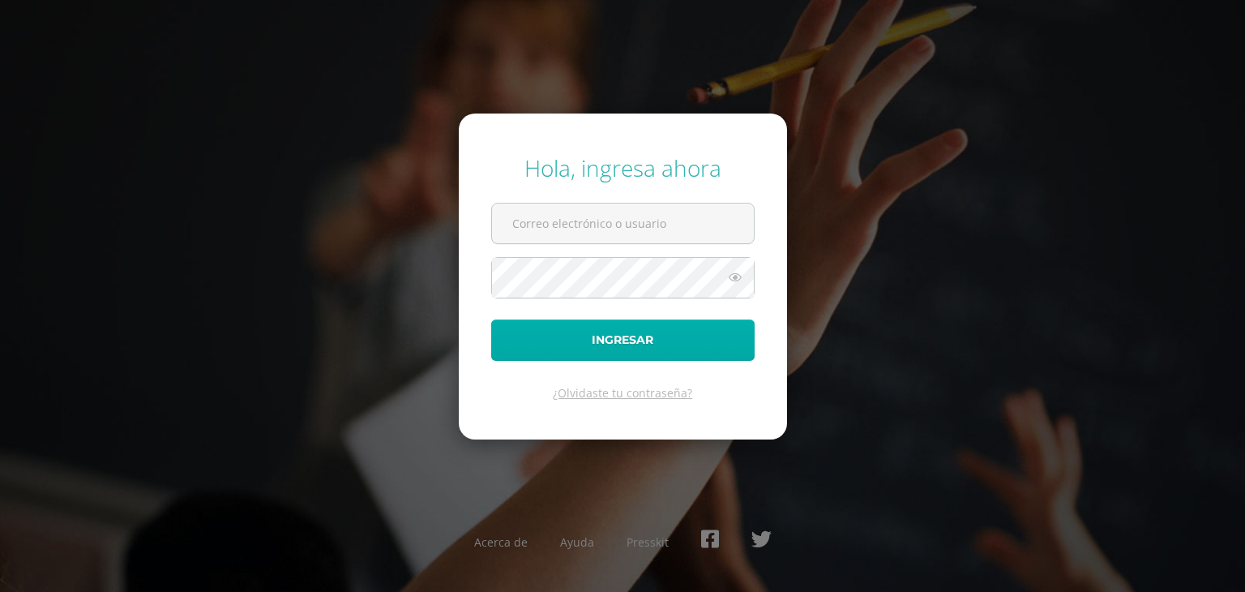
type input "alumno23jsj01@integralamericano.edu.gt"
click at [628, 329] on button "Ingresar" at bounding box center [622, 339] width 263 height 41
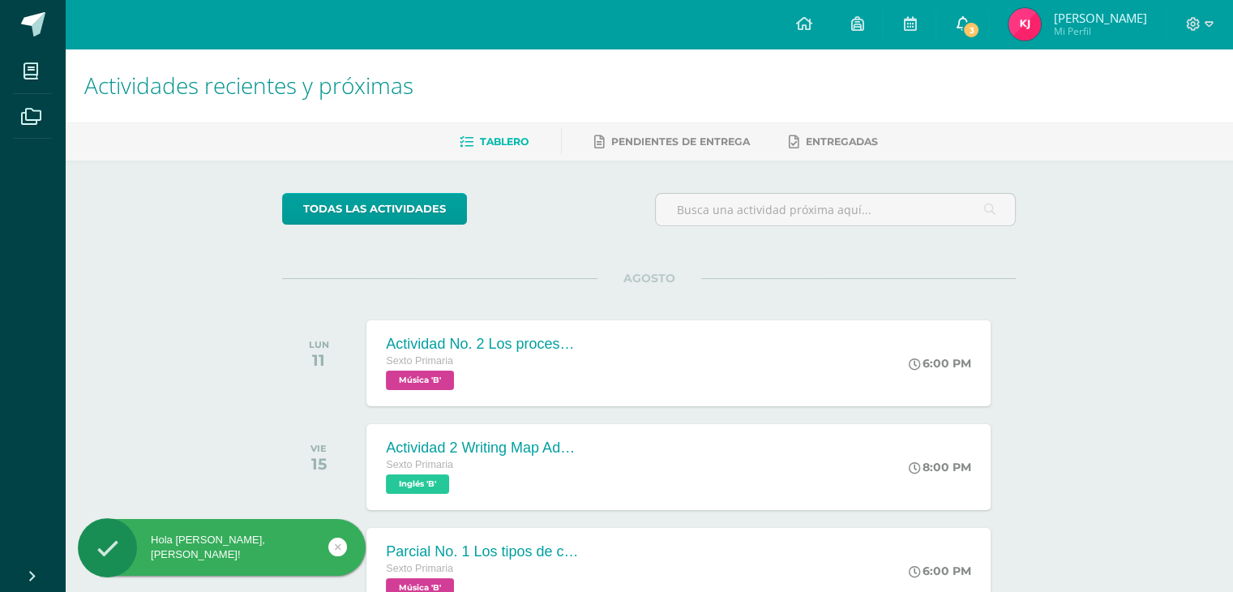
click at [956, 19] on icon at bounding box center [962, 23] width 13 height 15
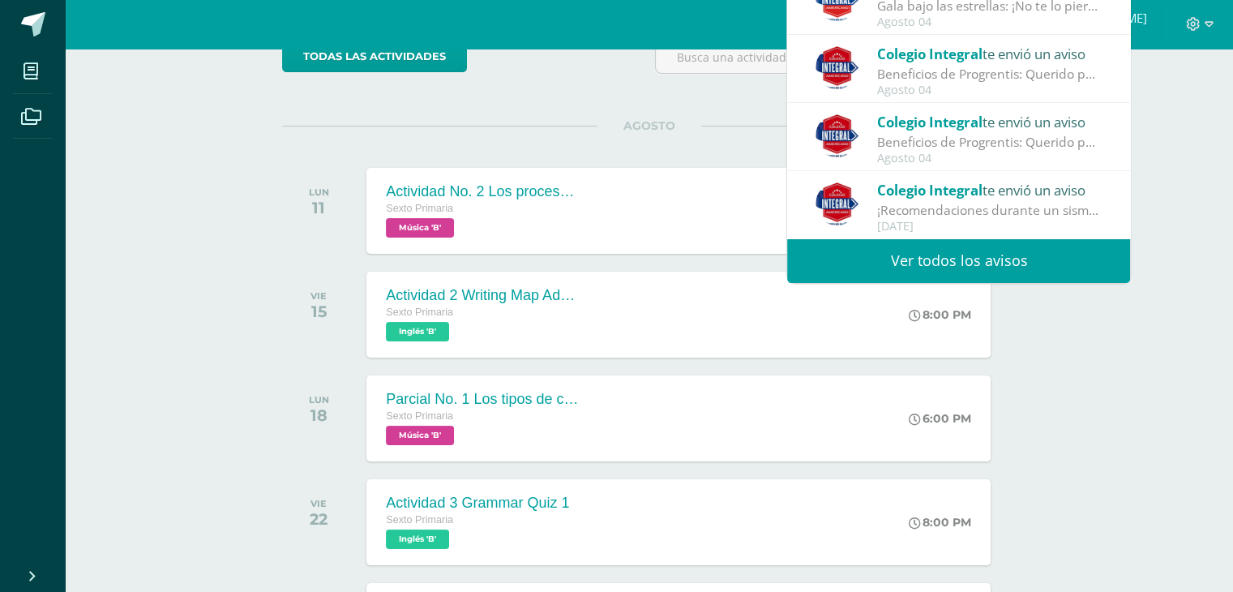
scroll to position [162, 0]
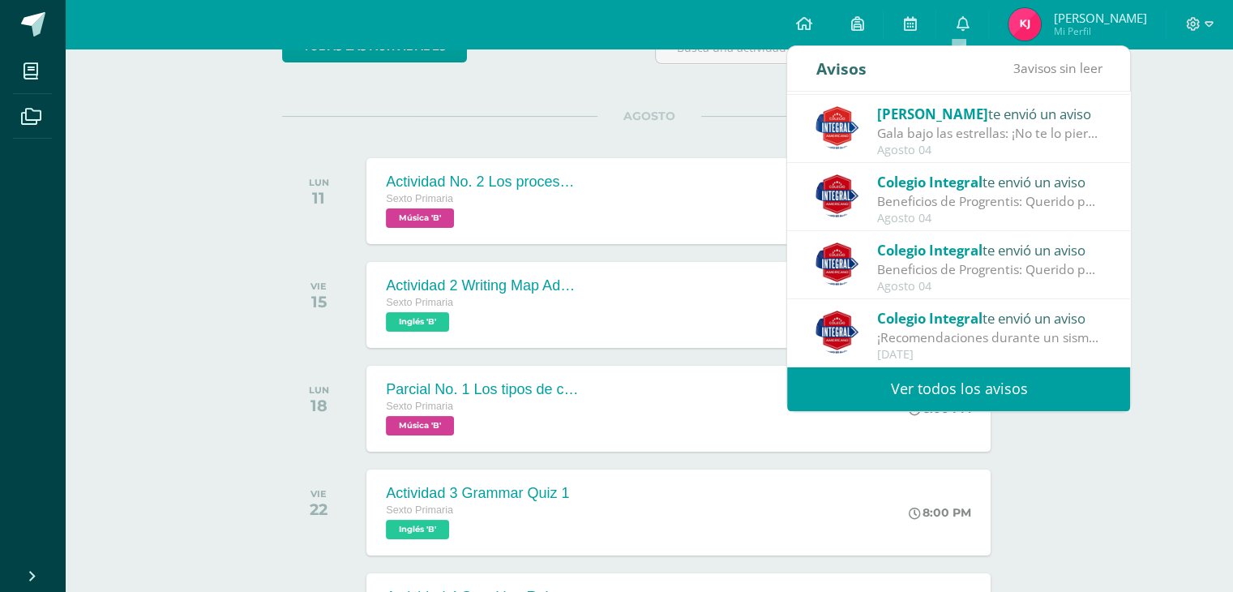
click at [965, 394] on link "Ver todos los avisos" at bounding box center [958, 388] width 343 height 45
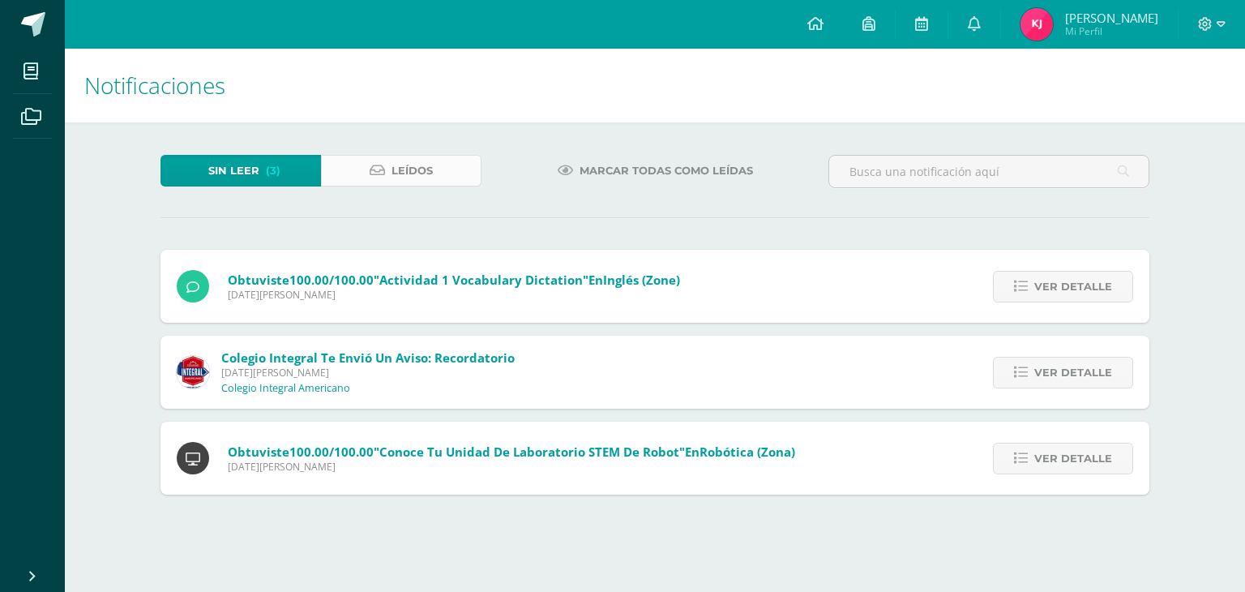
click at [385, 162] on link "Leídos" at bounding box center [401, 171] width 161 height 32
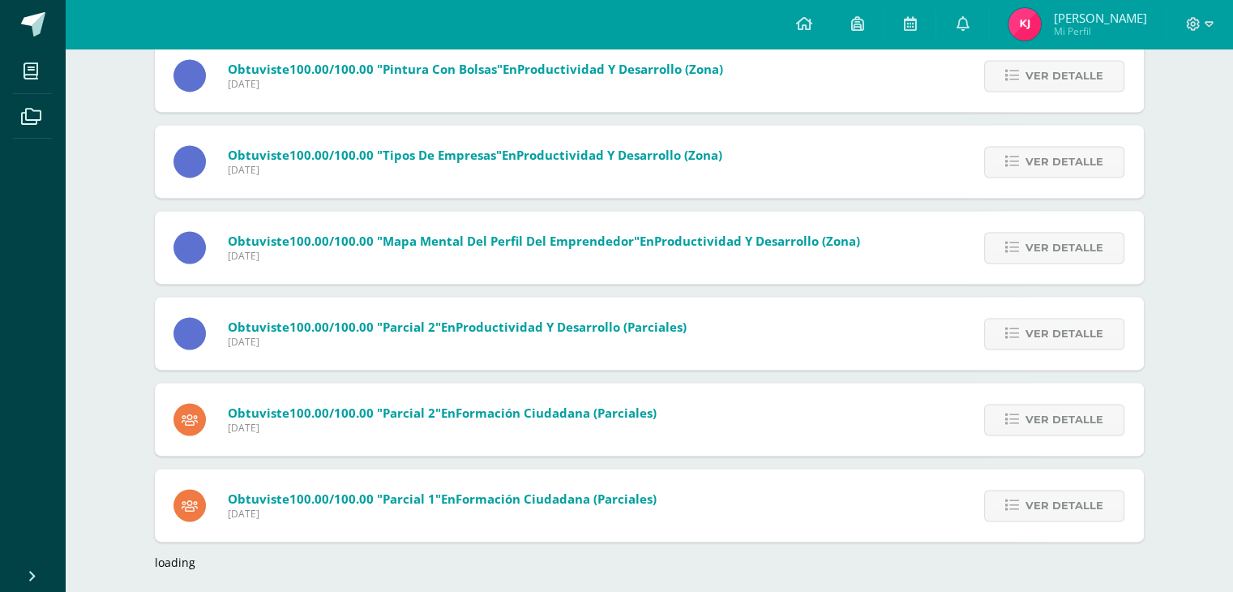
scroll to position [2284, 0]
